Goal: Book appointment/travel/reservation

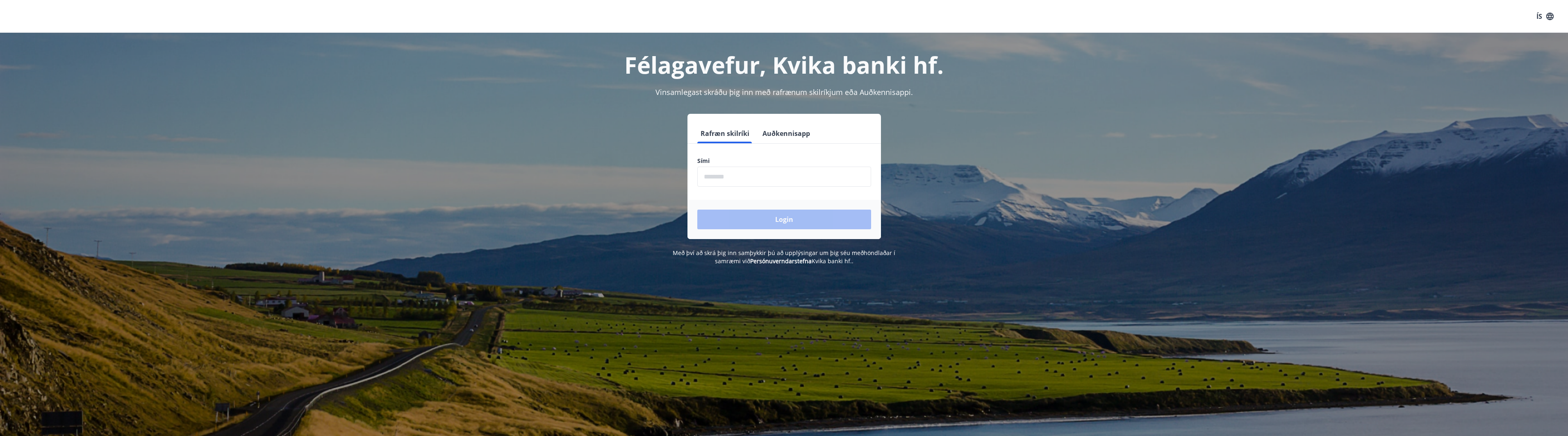
click at [758, 178] on input "phone" at bounding box center [784, 176] width 174 height 20
type input "********"
click at [697, 209] on button "Login" at bounding box center [784, 219] width 174 height 20
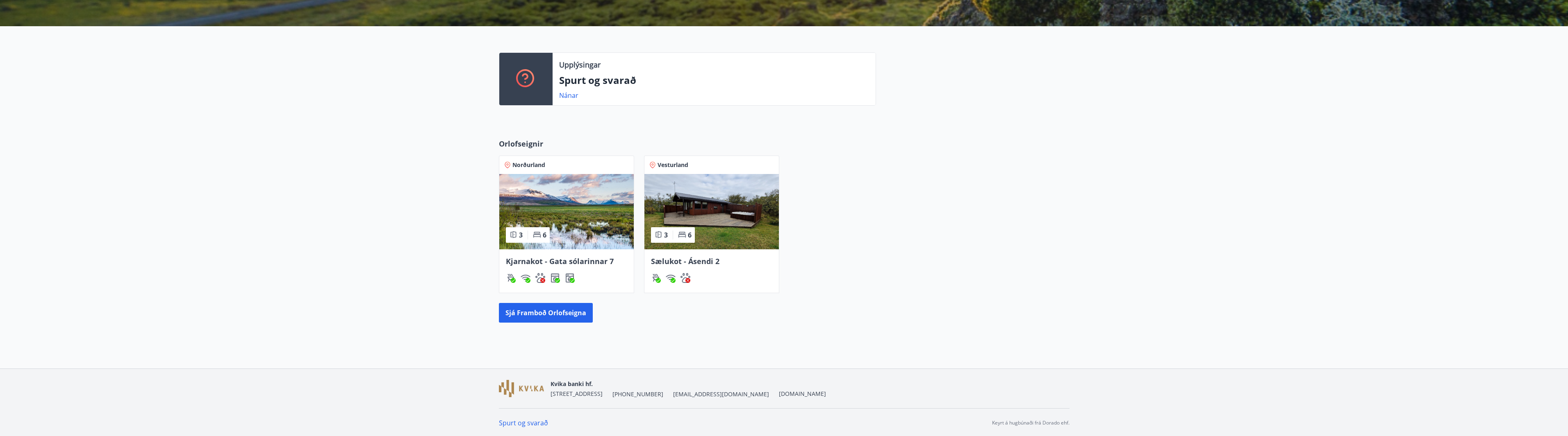
scroll to position [161, 0]
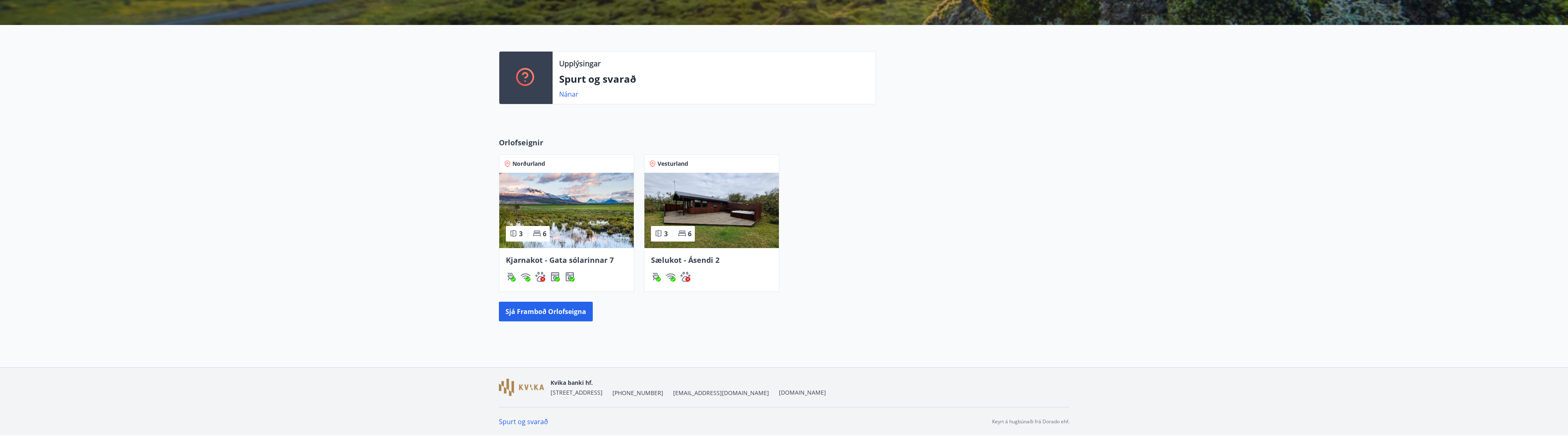
click at [567, 205] on img at bounding box center [566, 210] width 134 height 75
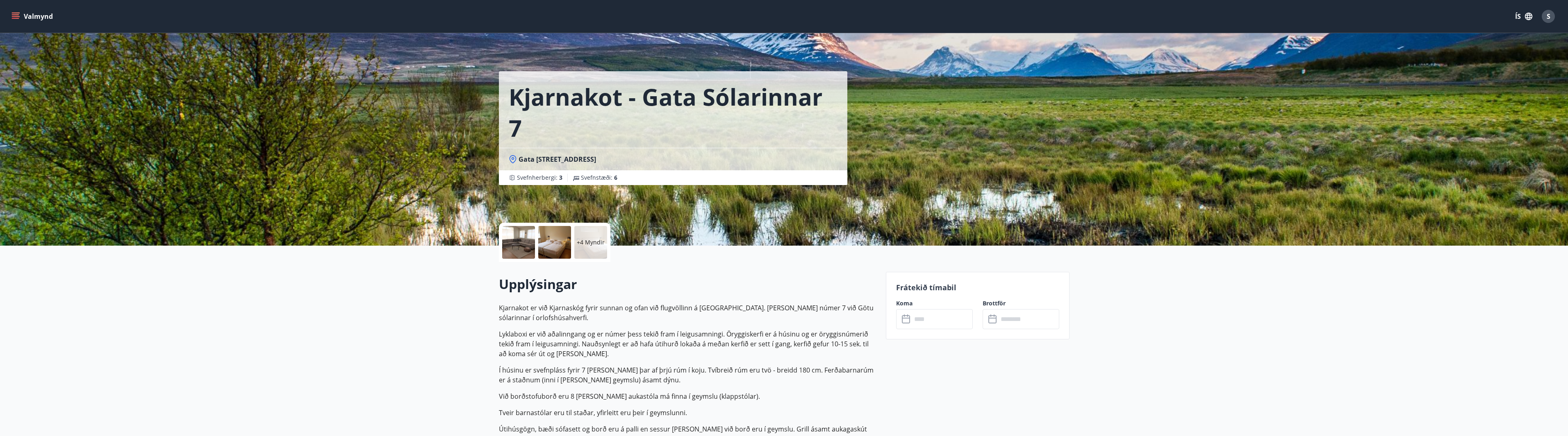
click at [941, 321] on input "text" at bounding box center [942, 319] width 61 height 20
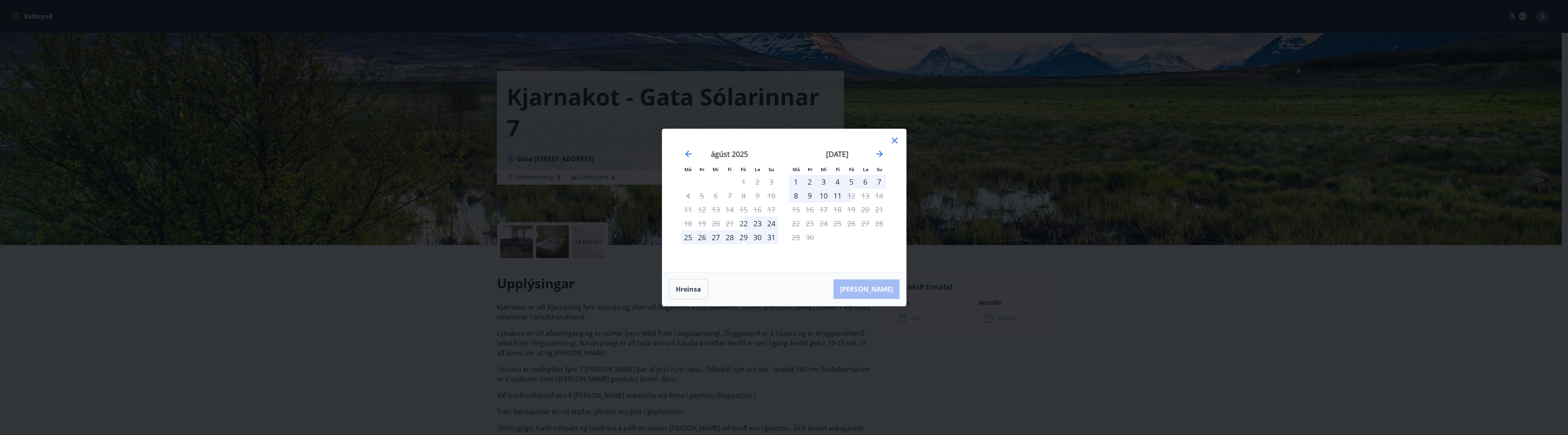
click at [892, 140] on icon at bounding box center [895, 141] width 10 height 10
